Goal: Task Accomplishment & Management: Use online tool/utility

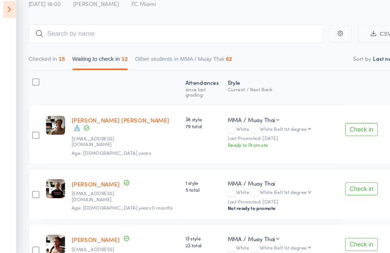
click at [14, 9] on icon at bounding box center [9, 17] width 12 height 16
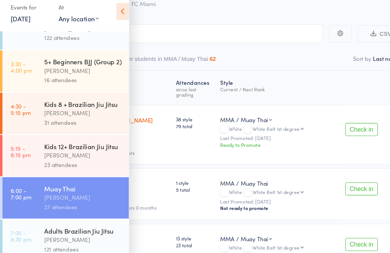
scroll to position [76, 0]
click at [47, 220] on div "Adults Brazilian Jiu Jitsu" at bounding box center [78, 224] width 73 height 8
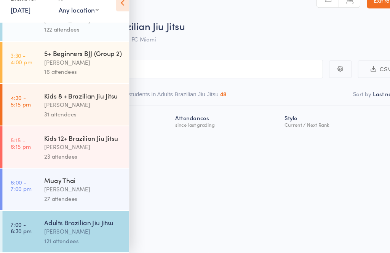
scroll to position [76, 0]
click at [110, 11] on icon at bounding box center [115, 19] width 12 height 16
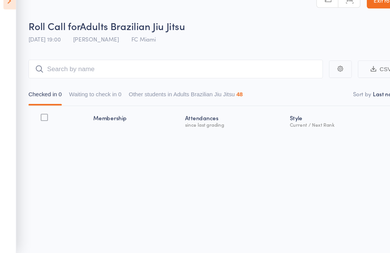
click at [92, 97] on button "Waiting to check in 0" at bounding box center [89, 106] width 49 height 18
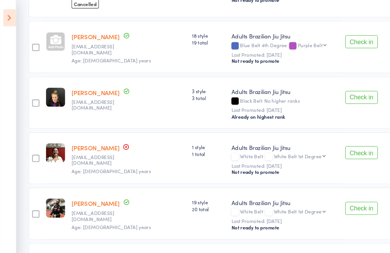
scroll to position [257, 0]
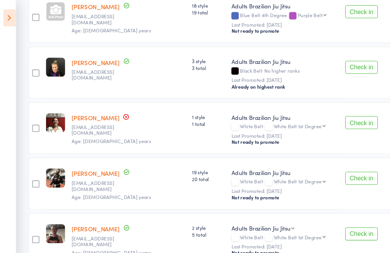
click at [342, 213] on button "Check in" at bounding box center [338, 219] width 30 height 12
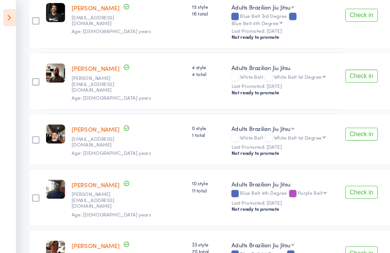
scroll to position [986, 0]
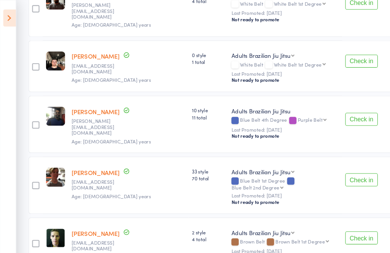
click at [342, 217] on button "Check in" at bounding box center [338, 223] width 30 height 12
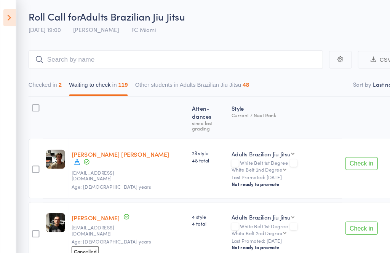
scroll to position [0, 0]
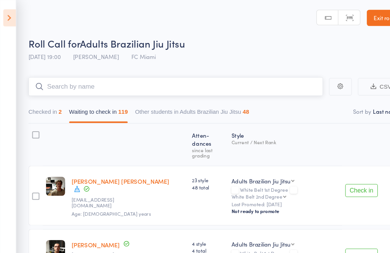
click at [222, 85] on input "search" at bounding box center [165, 81] width 276 height 18
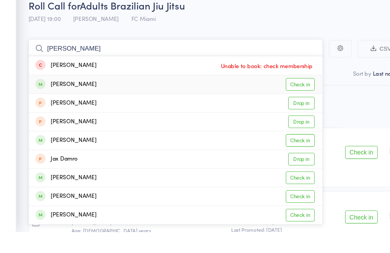
type input "[PERSON_NAME]"
click at [281, 109] on link "Check in" at bounding box center [281, 115] width 27 height 12
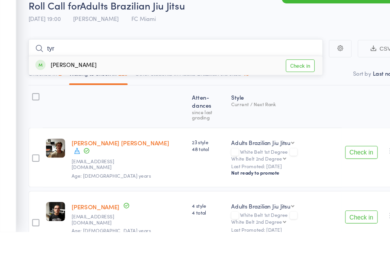
type input "tyr"
click at [281, 91] on link "Check in" at bounding box center [281, 97] width 27 height 12
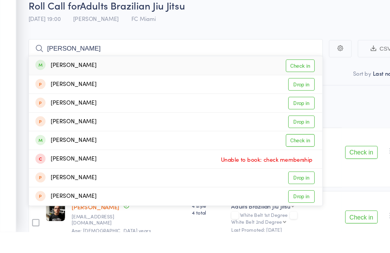
scroll to position [20, 0]
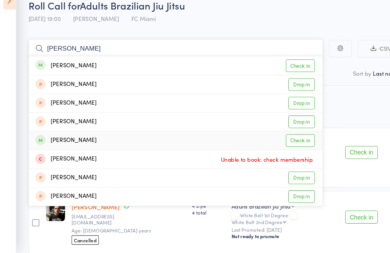
type input "[PERSON_NAME]"
click at [288, 142] on link "Check in" at bounding box center [281, 148] width 27 height 12
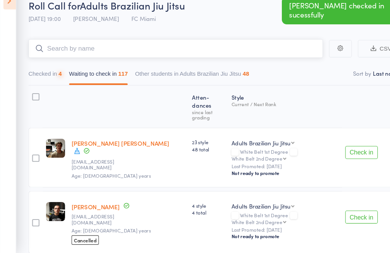
click at [224, 53] on input "search" at bounding box center [165, 62] width 276 height 18
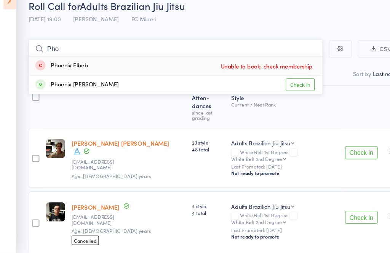
type input "Pho"
click at [283, 89] on link "Check in" at bounding box center [281, 95] width 27 height 12
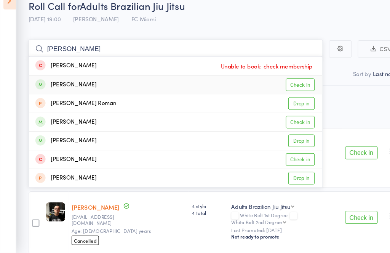
type input "[PERSON_NAME]"
click at [286, 89] on link "Check in" at bounding box center [281, 95] width 27 height 12
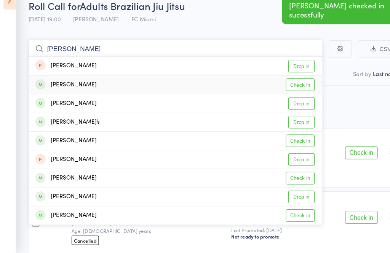
type input "[PERSON_NAME]"
click at [294, 89] on link "Check in" at bounding box center [281, 95] width 27 height 12
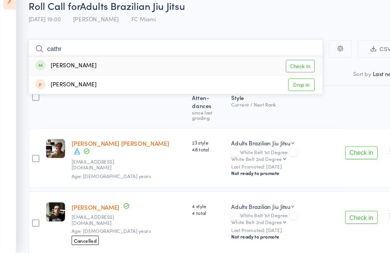
type input "cathr"
click at [286, 72] on link "Check in" at bounding box center [281, 78] width 27 height 12
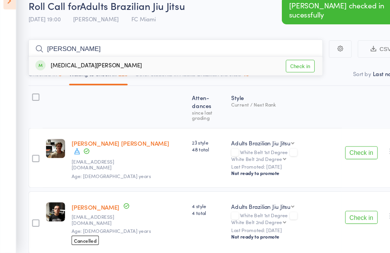
type input "[PERSON_NAME]"
click at [284, 72] on link "Check in" at bounding box center [281, 78] width 27 height 12
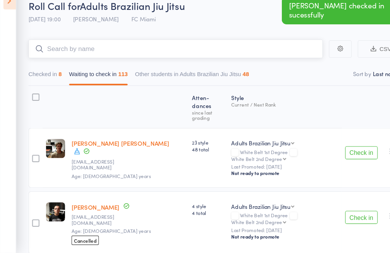
scroll to position [0, 0]
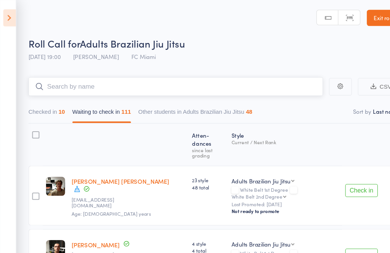
click at [238, 81] on input "search" at bounding box center [165, 81] width 276 height 18
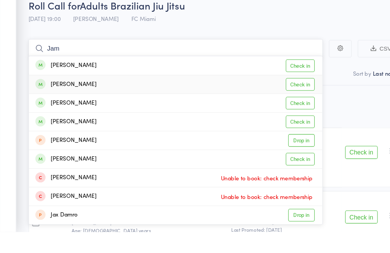
type input "Jam"
click at [289, 109] on link "Check in" at bounding box center [281, 115] width 27 height 12
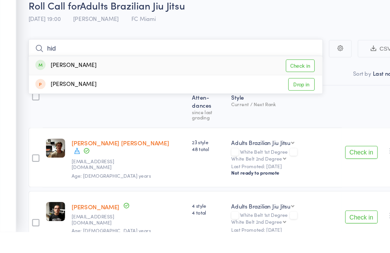
type input "hid"
click at [286, 91] on link "Check in" at bounding box center [281, 97] width 27 height 12
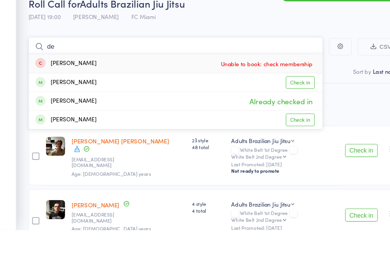
type input "d"
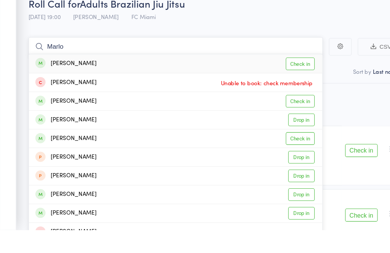
type input "Marlo"
click at [289, 91] on link "Check in" at bounding box center [281, 97] width 27 height 12
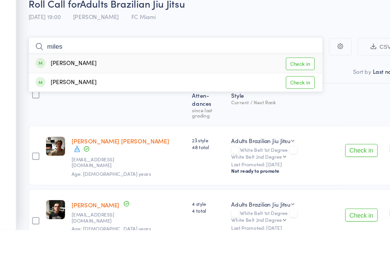
type input "miles"
click at [283, 91] on link "Check in" at bounding box center [281, 97] width 27 height 12
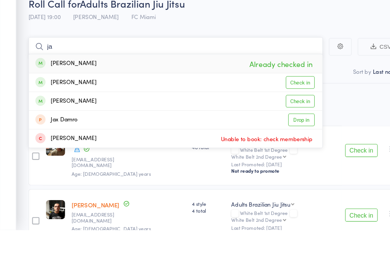
type input "j"
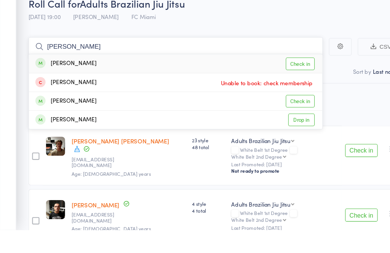
type input "[PERSON_NAME]"
click at [284, 91] on link "Check in" at bounding box center [281, 97] width 27 height 12
